Goal: Check status: Check status

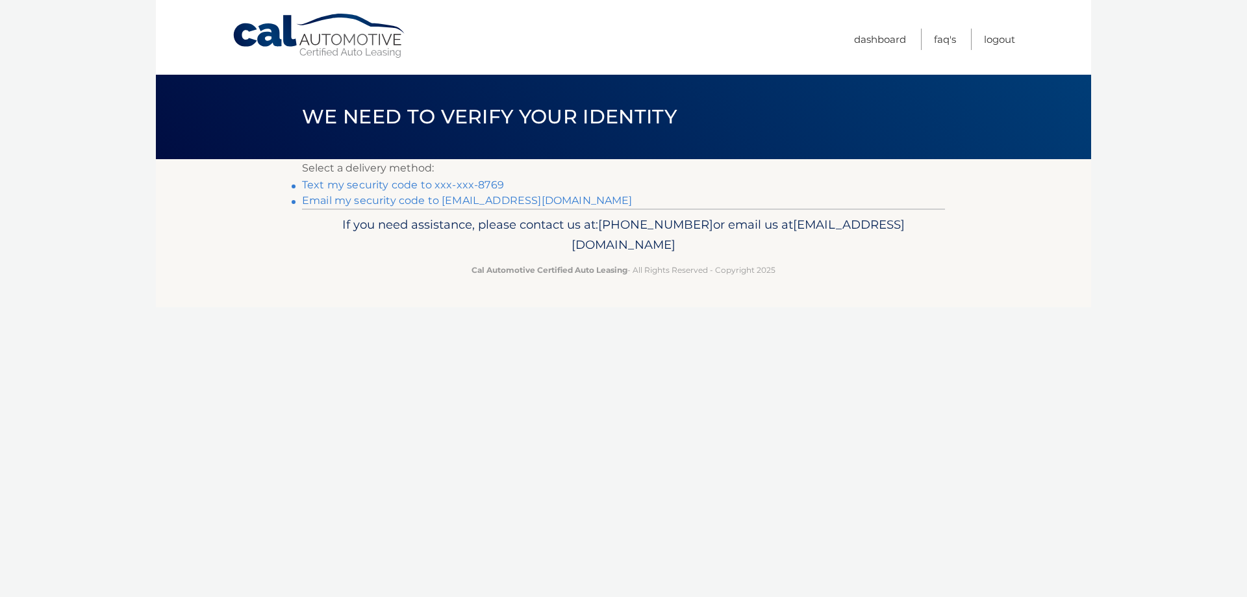
click at [437, 182] on link "Text my security code to xxx-xxx-8769" at bounding box center [403, 185] width 202 height 12
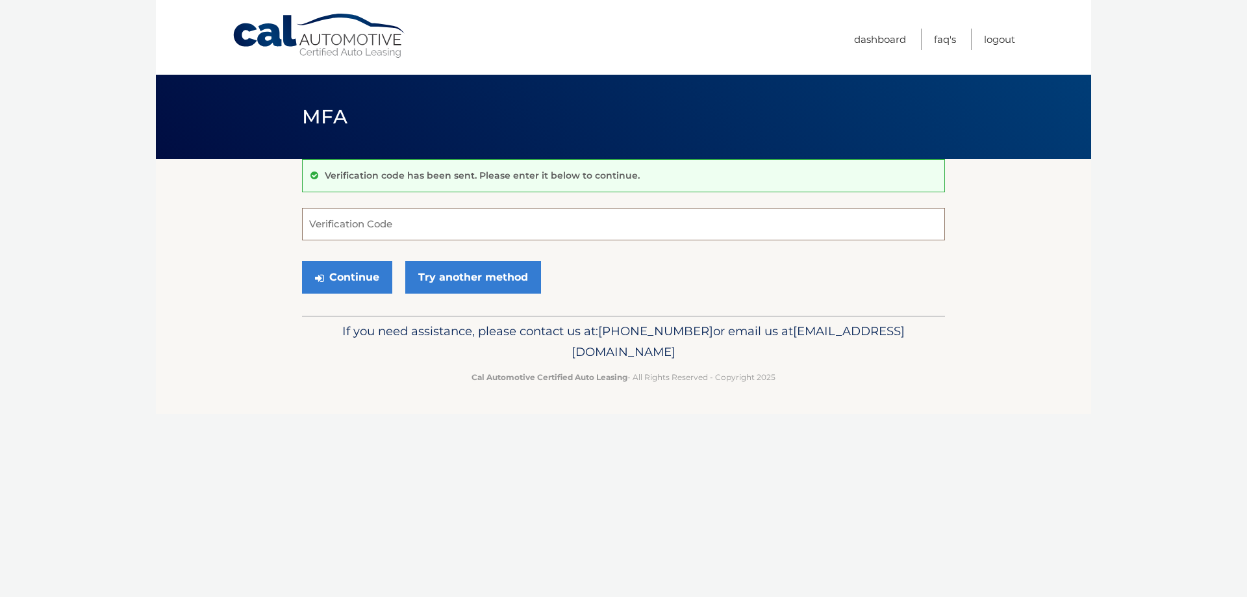
click at [362, 225] on input "Verification Code" at bounding box center [623, 224] width 643 height 32
type input "582781"
click at [358, 282] on button "Continue" at bounding box center [347, 277] width 90 height 32
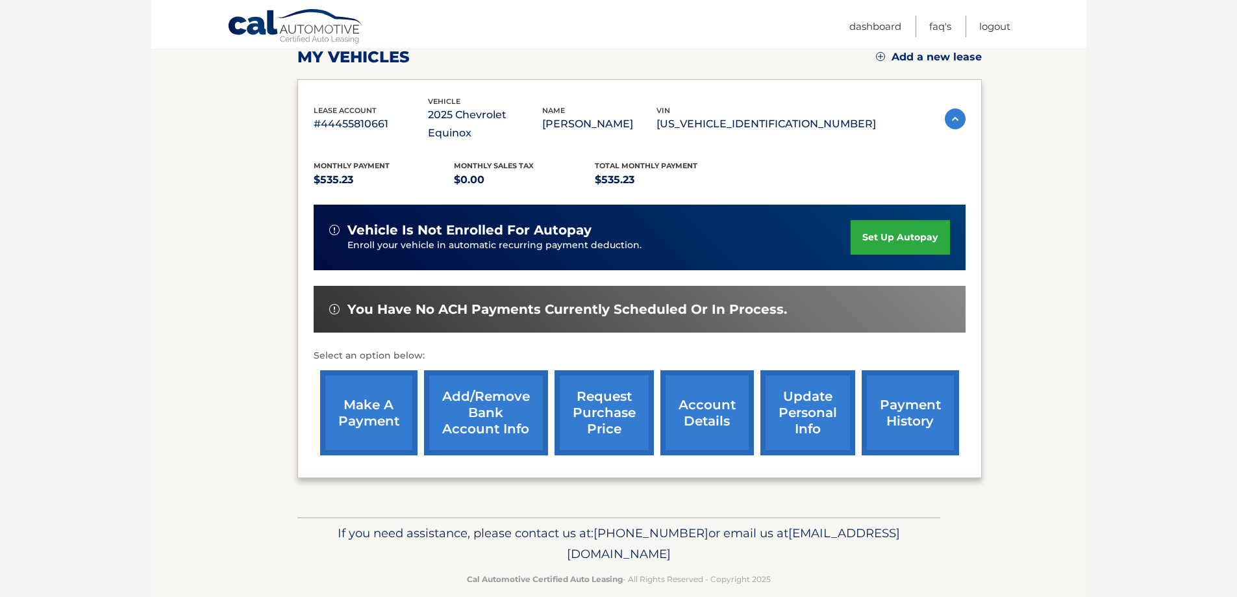
scroll to position [190, 0]
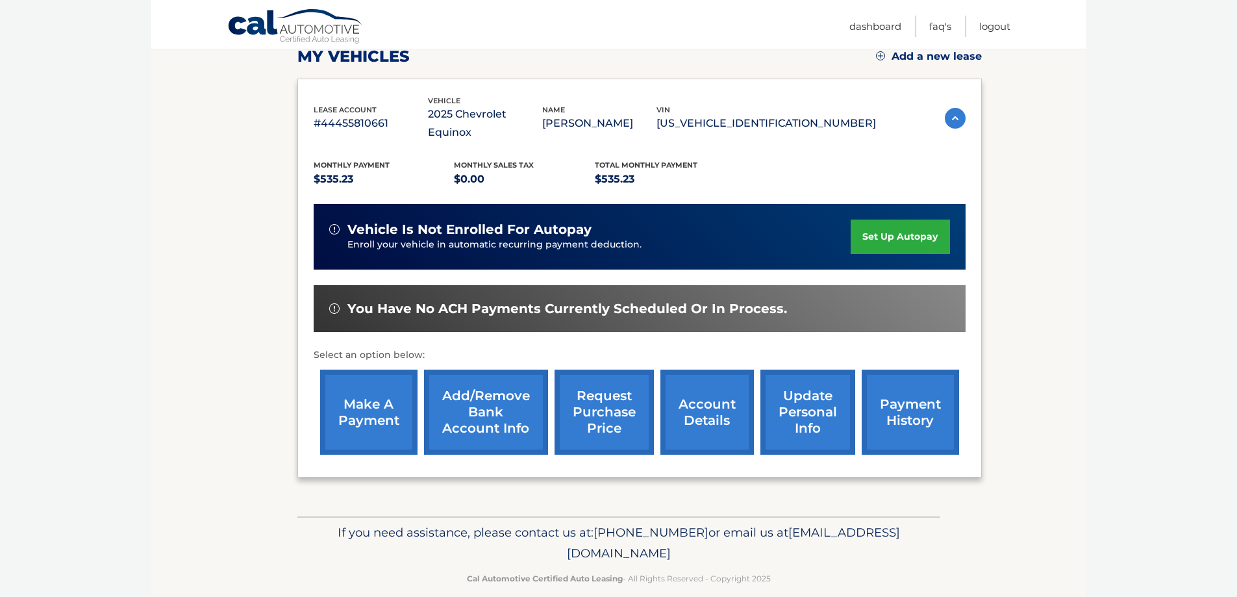
click at [356, 390] on link "make a payment" at bounding box center [368, 411] width 97 height 85
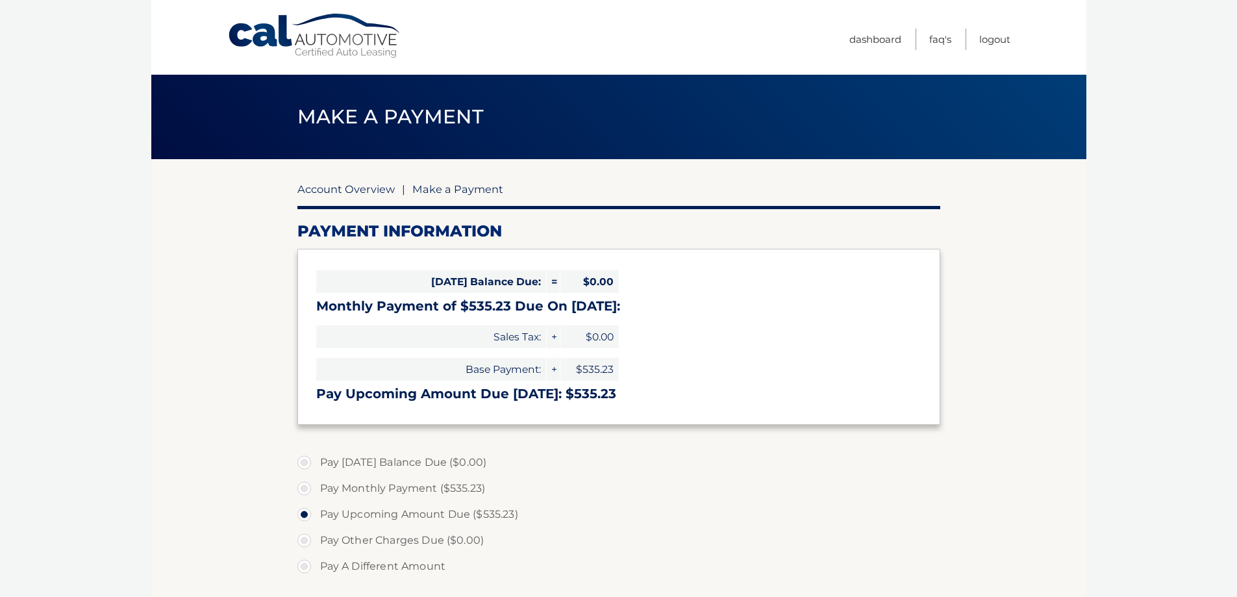
click at [353, 183] on link "Account Overview" at bounding box center [345, 188] width 97 height 13
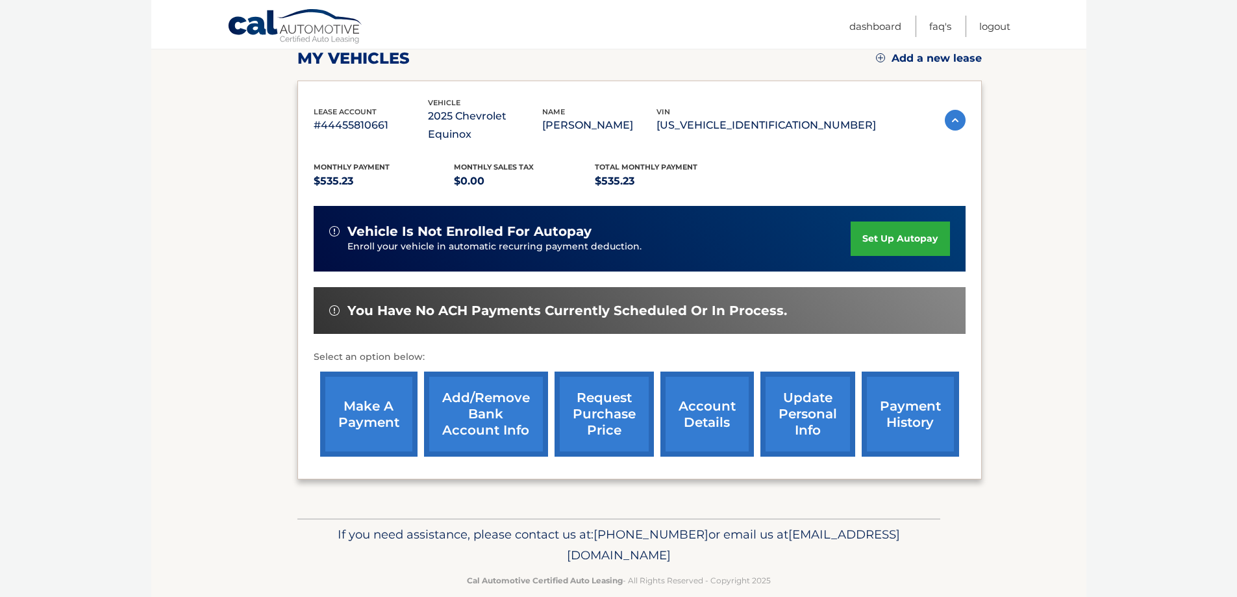
scroll to position [190, 0]
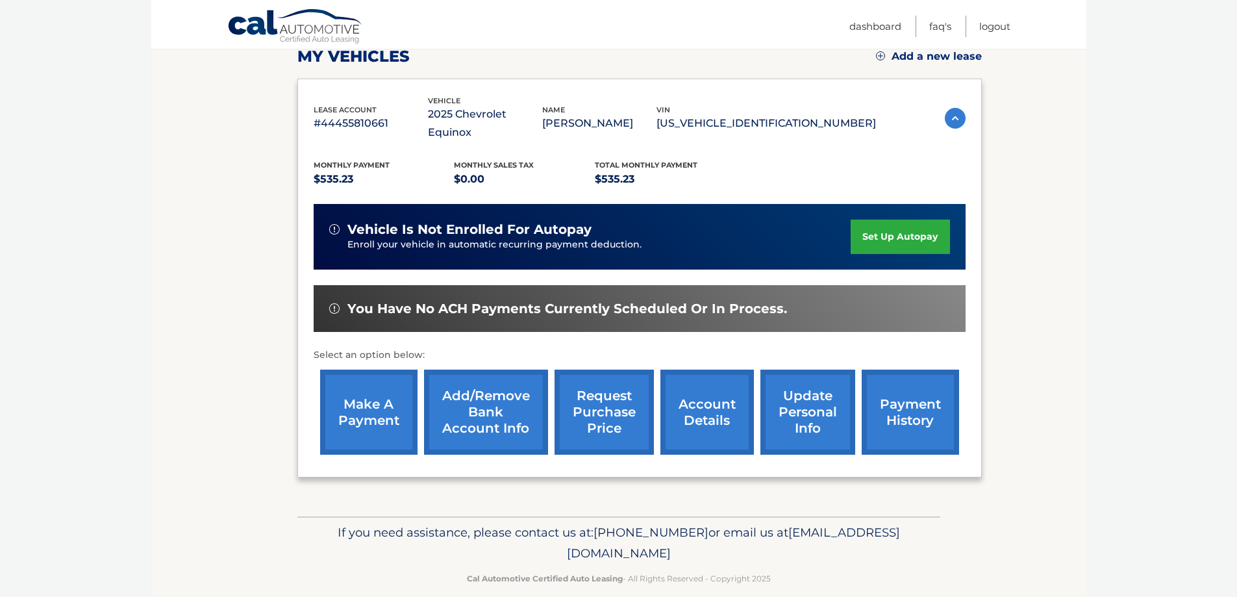
click at [913, 389] on link "payment history" at bounding box center [910, 411] width 97 height 85
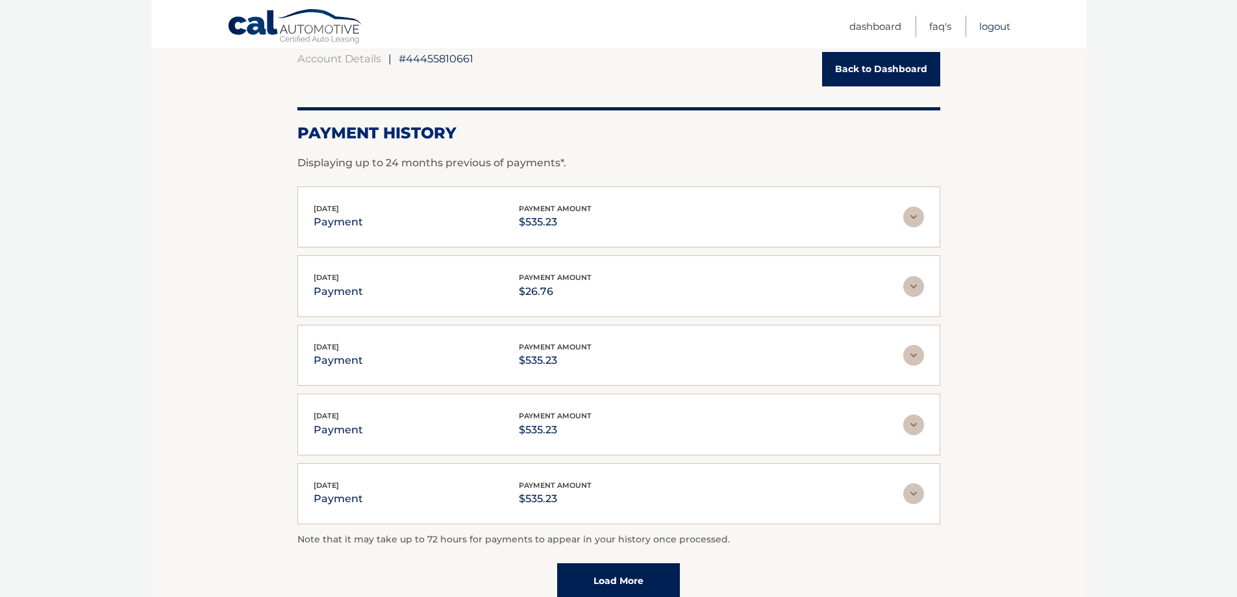
scroll to position [130, 0]
click at [1001, 34] on link "Logout" at bounding box center [994, 26] width 31 height 21
